Goal: Navigation & Orientation: Find specific page/section

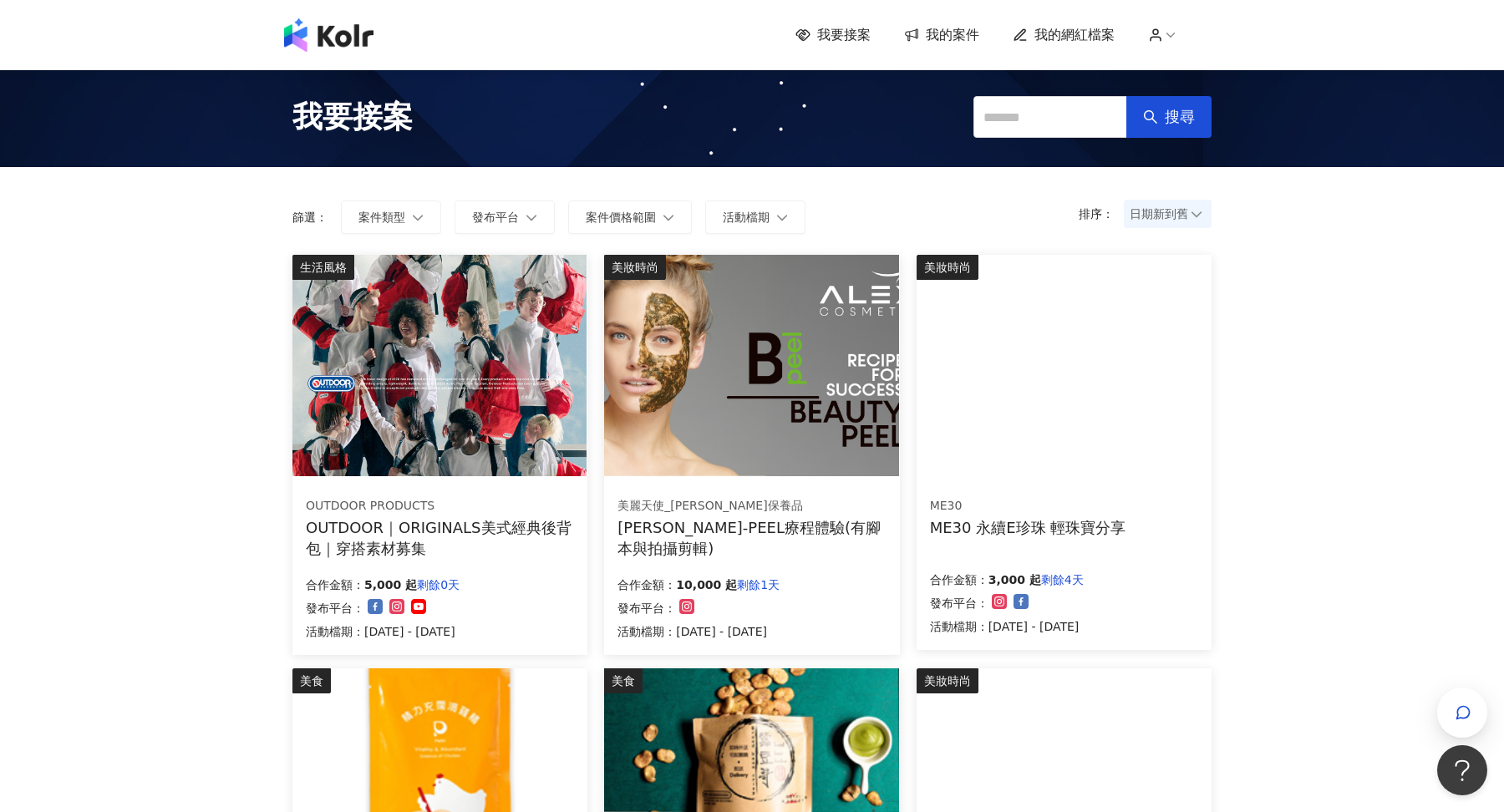
scroll to position [850, 0]
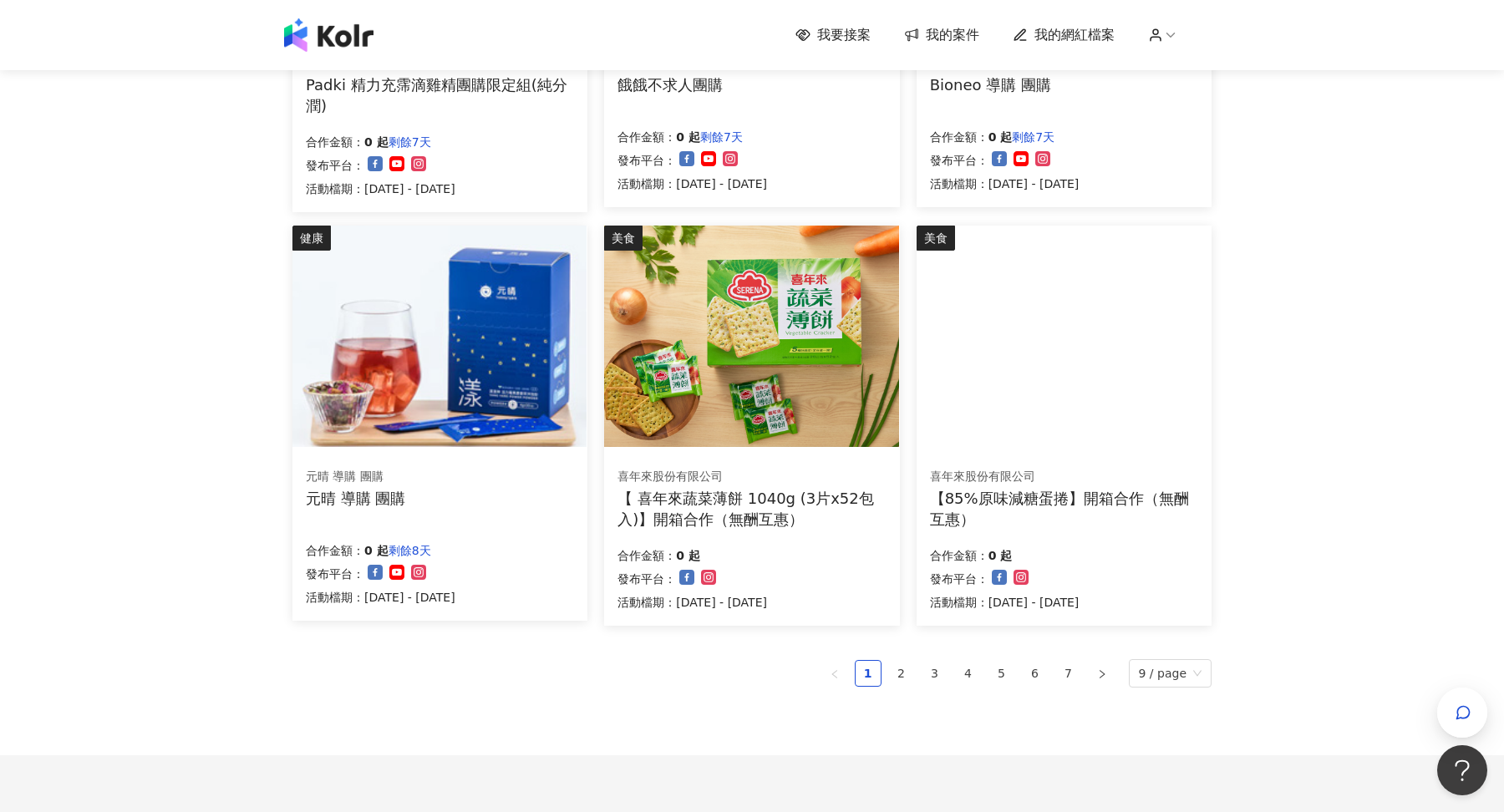
scroll to position [958, 0]
